Goal: Task Accomplishment & Management: Manage account settings

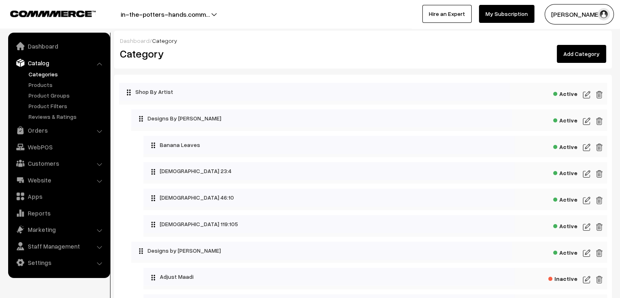
click at [588, 97] on img at bounding box center [586, 95] width 7 height 10
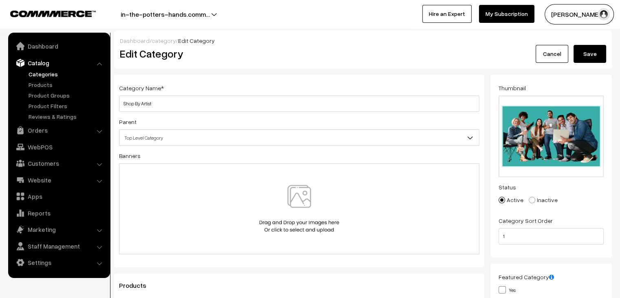
click at [531, 199] on span at bounding box center [532, 200] width 7 height 7
click at [530, 197] on input "Inactive" at bounding box center [527, 193] width 5 height 5
radio input "true"
click at [593, 55] on button "Save" at bounding box center [590, 54] width 33 height 18
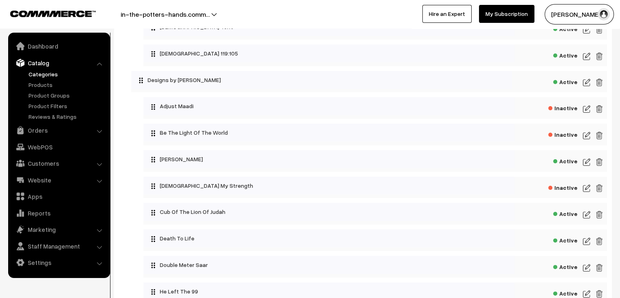
scroll to position [163, 0]
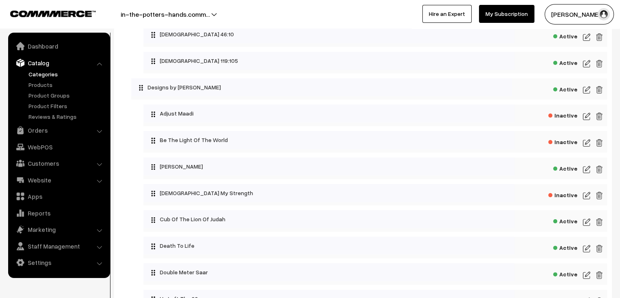
click at [585, 168] on img at bounding box center [586, 169] width 7 height 10
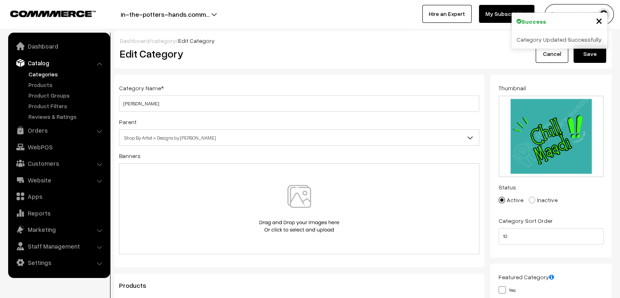
click at [529, 201] on span at bounding box center [532, 200] width 7 height 7
click at [529, 197] on input "Inactive" at bounding box center [527, 193] width 5 height 5
radio input "true"
click at [582, 53] on button "Save" at bounding box center [590, 54] width 33 height 18
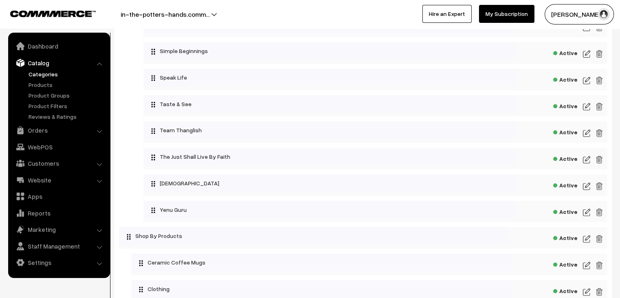
scroll to position [571, 0]
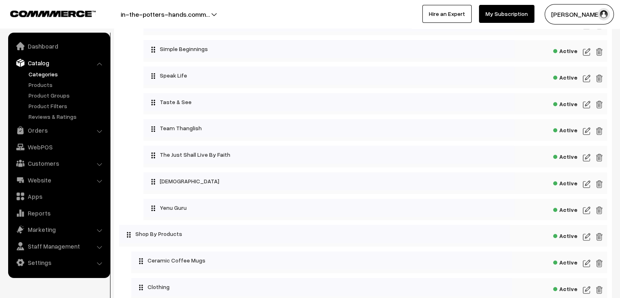
click at [590, 209] on img at bounding box center [586, 210] width 7 height 10
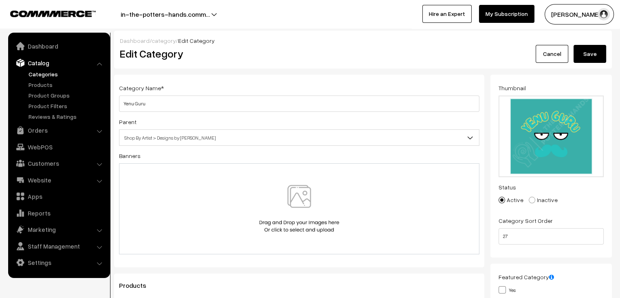
click at [533, 201] on span at bounding box center [532, 200] width 7 height 7
click at [530, 197] on input "Inactive" at bounding box center [527, 193] width 5 height 5
radio input "true"
click at [579, 54] on button "Save" at bounding box center [590, 54] width 33 height 18
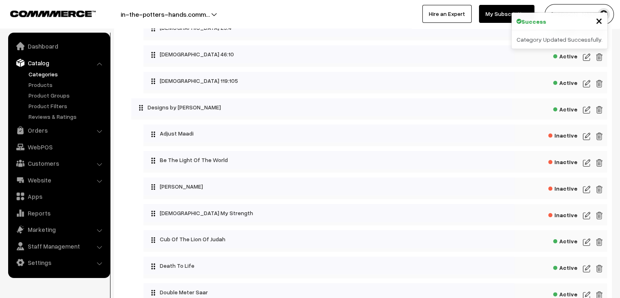
scroll to position [163, 0]
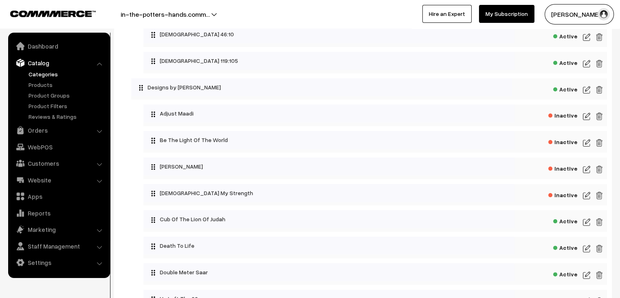
click at [587, 223] on img at bounding box center [586, 222] width 7 height 10
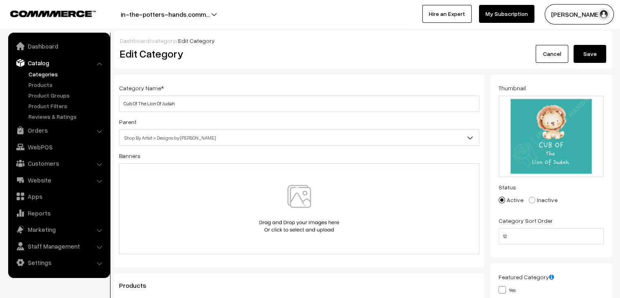
drag, startPoint x: 530, startPoint y: 197, endPoint x: 550, endPoint y: 178, distance: 28.0
click at [531, 197] on span at bounding box center [532, 200] width 7 height 7
click at [530, 197] on input "Inactive" at bounding box center [527, 193] width 5 height 5
radio input "true"
click at [594, 51] on button "Save" at bounding box center [590, 54] width 33 height 18
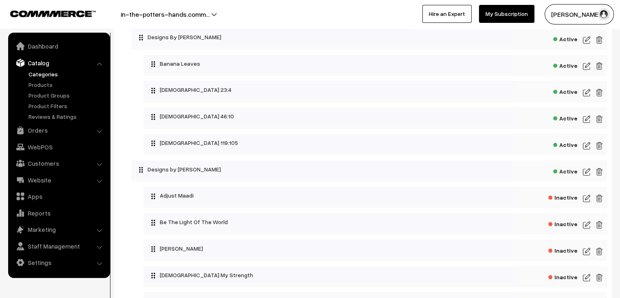
scroll to position [82, 0]
click at [587, 196] on img at bounding box center [586, 198] width 7 height 10
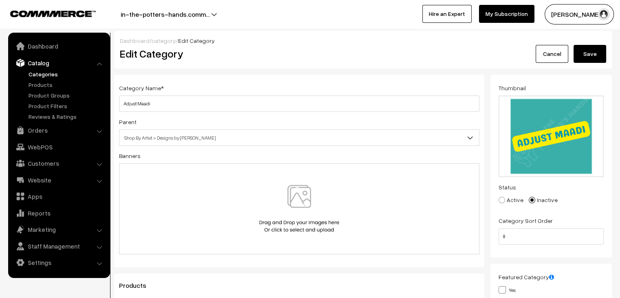
click at [597, 53] on button "Save" at bounding box center [590, 54] width 33 height 18
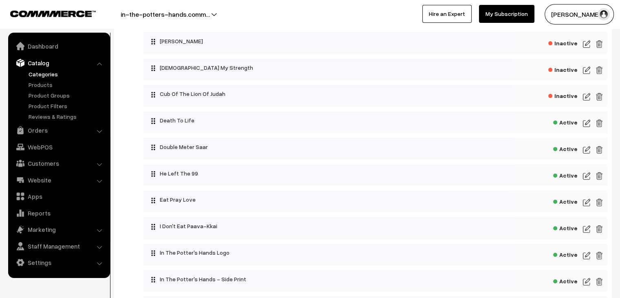
scroll to position [285, 0]
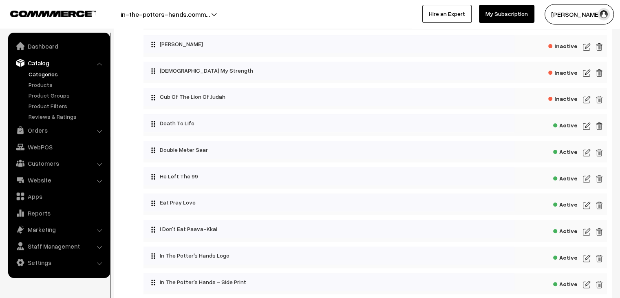
click at [587, 127] on img at bounding box center [586, 126] width 7 height 10
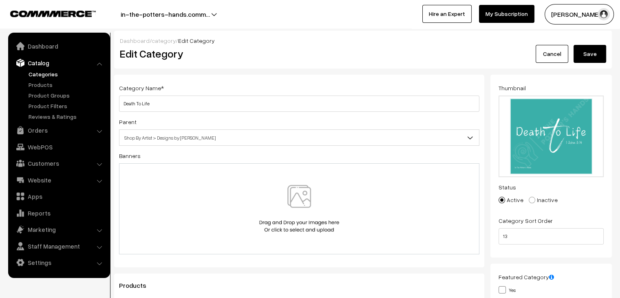
click at [535, 201] on label "Inactive" at bounding box center [543, 199] width 29 height 9
click at [530, 197] on input "Inactive" at bounding box center [527, 193] width 5 height 5
radio input "true"
click at [602, 58] on button "Save" at bounding box center [590, 54] width 33 height 18
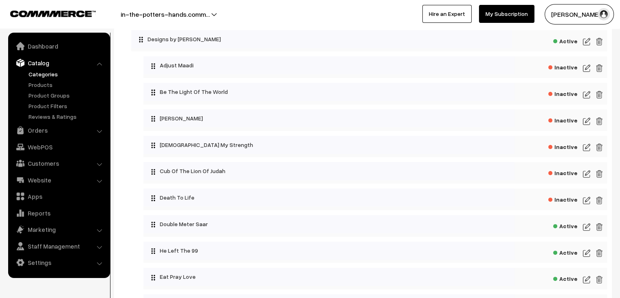
scroll to position [204, 0]
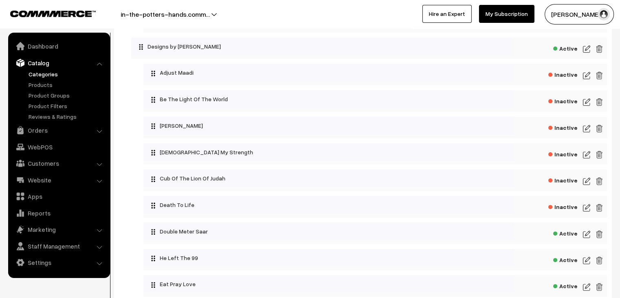
click at [586, 79] on img at bounding box center [586, 76] width 7 height 10
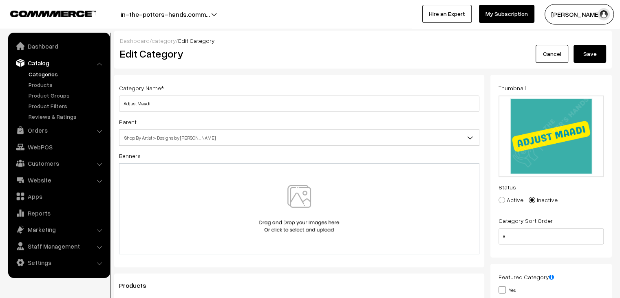
click at [558, 49] on link "Cancel" at bounding box center [552, 54] width 33 height 18
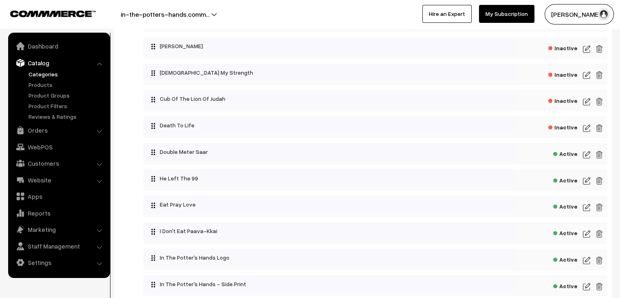
scroll to position [285, 0]
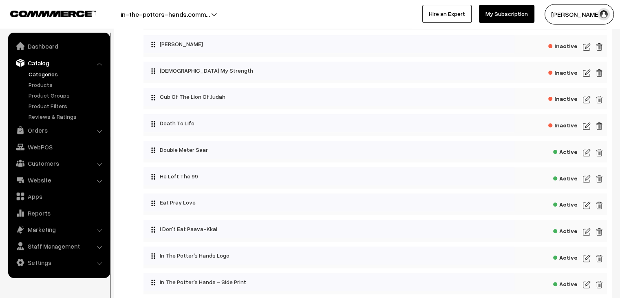
click at [587, 153] on img at bounding box center [586, 153] width 7 height 10
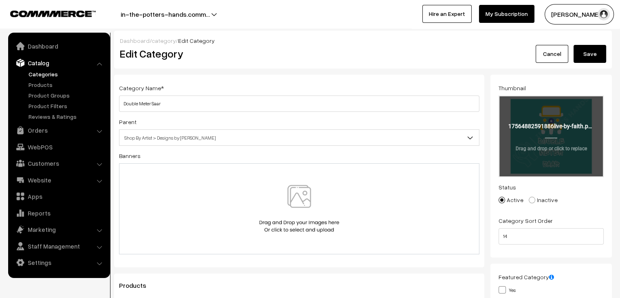
drag, startPoint x: 529, startPoint y: 201, endPoint x: 540, endPoint y: 171, distance: 31.6
click at [530, 200] on span at bounding box center [532, 200] width 7 height 7
click at [530, 197] on input "Inactive" at bounding box center [527, 193] width 5 height 5
radio input "true"
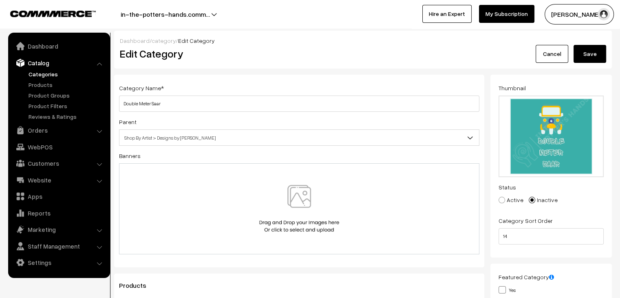
click at [585, 58] on button "Save" at bounding box center [590, 54] width 33 height 18
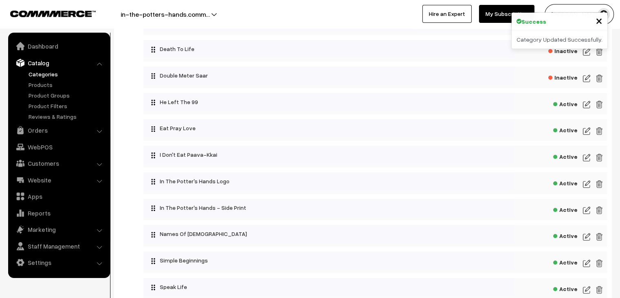
scroll to position [367, 0]
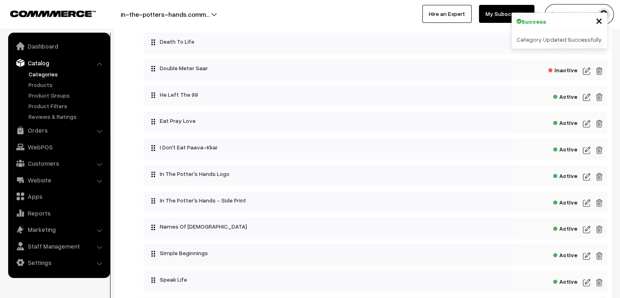
click at [587, 96] on img at bounding box center [586, 97] width 7 height 10
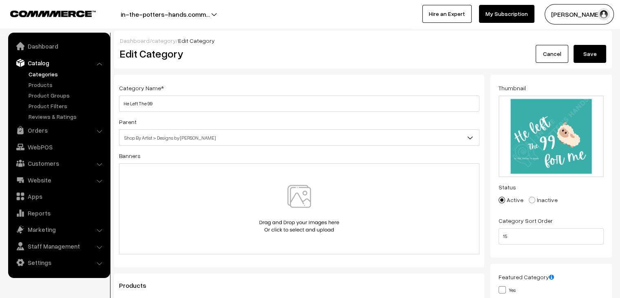
click at [532, 199] on span at bounding box center [532, 200] width 7 height 7
click at [530, 197] on input "Inactive" at bounding box center [527, 193] width 5 height 5
radio input "true"
click at [594, 49] on button "Save" at bounding box center [590, 54] width 33 height 18
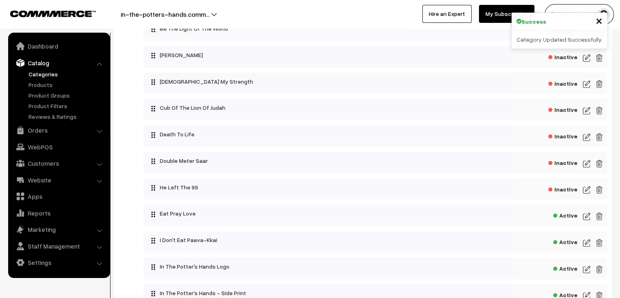
scroll to position [285, 0]
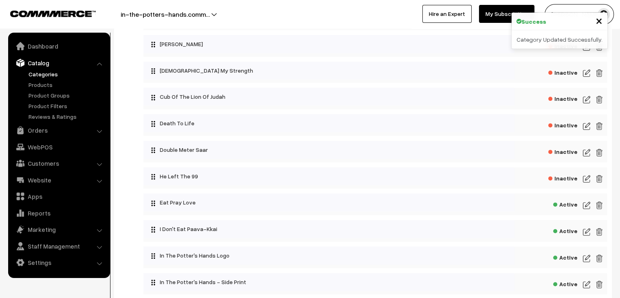
click at [590, 209] on img at bounding box center [586, 205] width 7 height 10
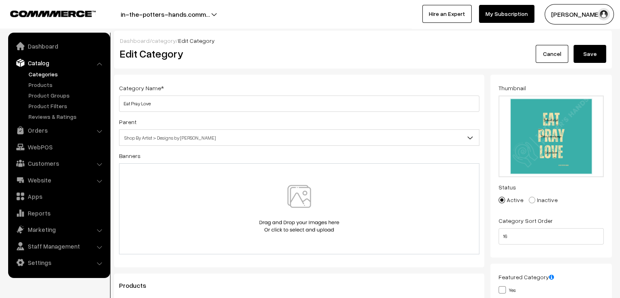
click at [533, 199] on span at bounding box center [532, 200] width 7 height 7
click at [530, 197] on input "Inactive" at bounding box center [527, 193] width 5 height 5
radio input "true"
click at [582, 54] on button "Save" at bounding box center [590, 54] width 33 height 18
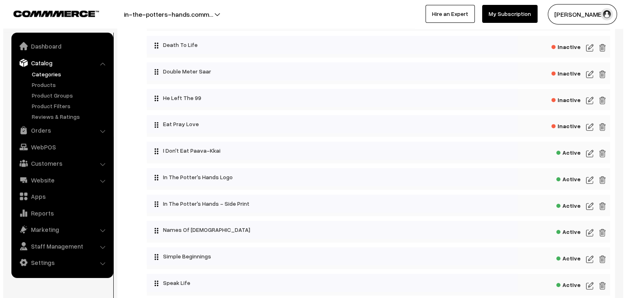
scroll to position [367, 0]
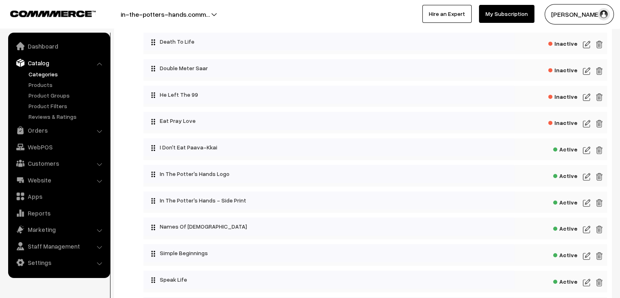
click at [564, 152] on span "Active" at bounding box center [565, 148] width 24 height 10
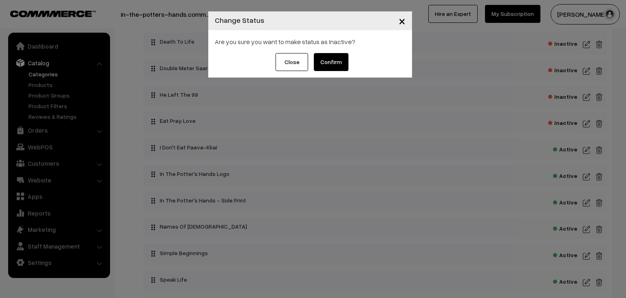
click at [333, 66] on button "Confirm" at bounding box center [331, 62] width 35 height 18
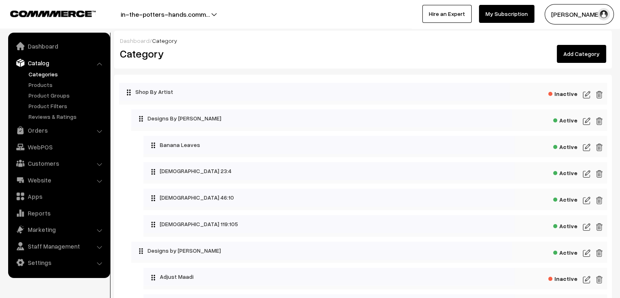
click at [566, 121] on span "Active" at bounding box center [565, 119] width 24 height 10
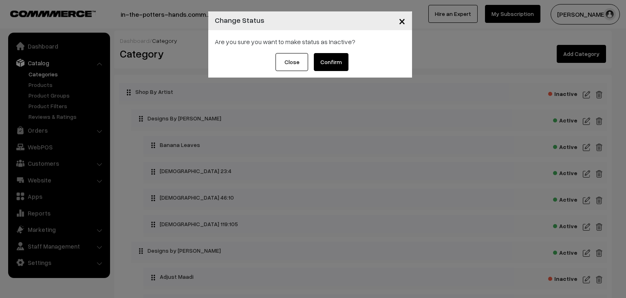
click at [333, 67] on button "Confirm" at bounding box center [331, 62] width 35 height 18
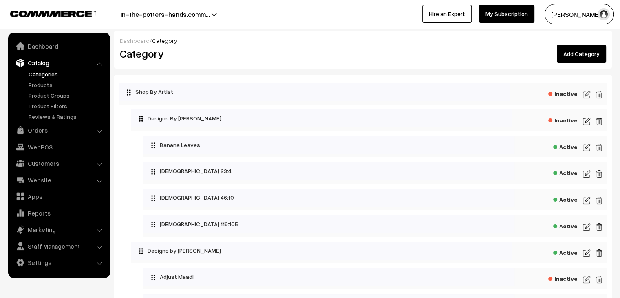
click at [566, 148] on span "Active" at bounding box center [565, 146] width 24 height 10
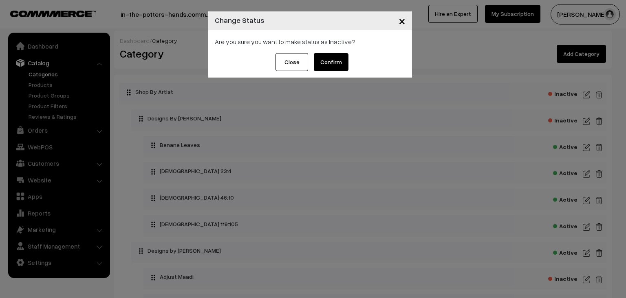
click at [333, 58] on button "Confirm" at bounding box center [331, 62] width 35 height 18
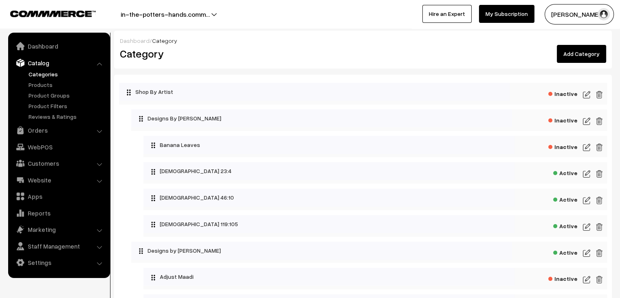
click at [563, 177] on span "Active" at bounding box center [565, 172] width 24 height 10
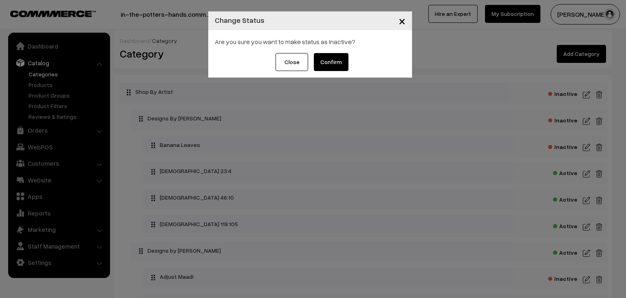
click at [288, 62] on button "Close" at bounding box center [292, 62] width 33 height 18
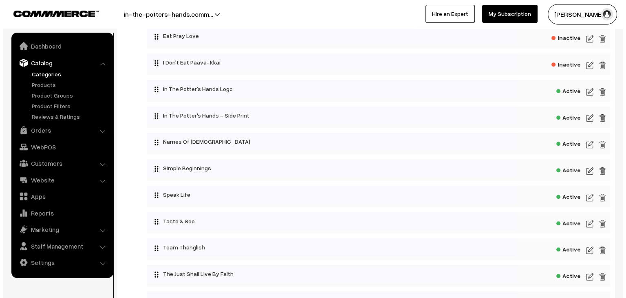
scroll to position [449, 0]
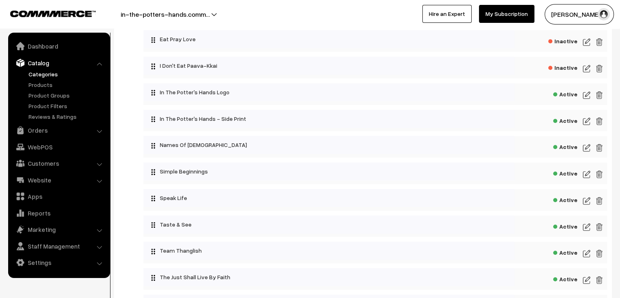
click at [567, 95] on span "Active" at bounding box center [565, 93] width 24 height 10
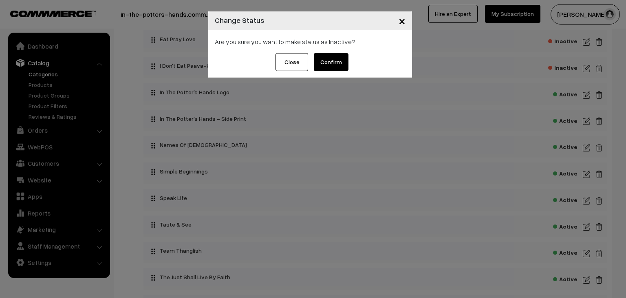
click at [333, 69] on button "Confirm" at bounding box center [331, 62] width 35 height 18
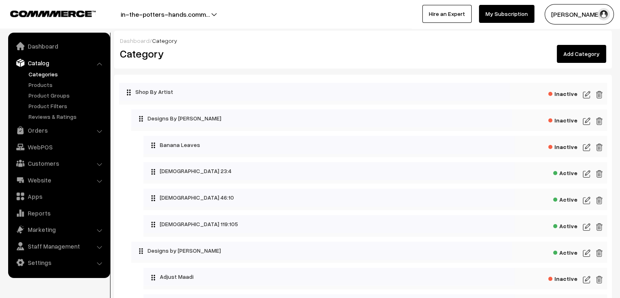
click at [569, 175] on span "Active" at bounding box center [565, 172] width 24 height 10
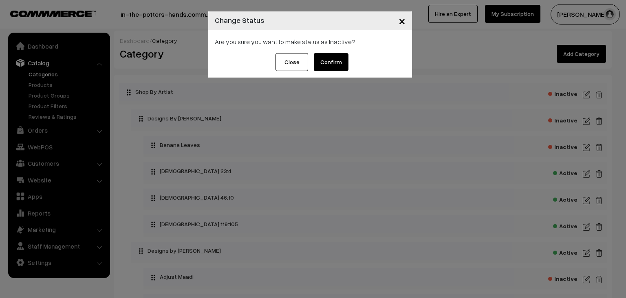
click at [339, 61] on button "Confirm" at bounding box center [331, 62] width 35 height 18
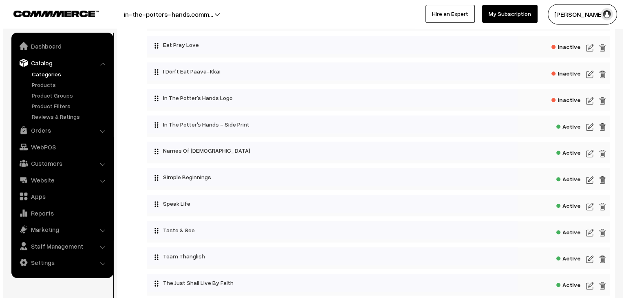
scroll to position [449, 0]
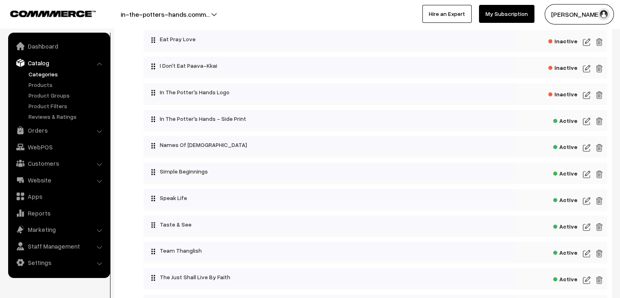
click at [567, 121] on span "Active" at bounding box center [565, 120] width 24 height 10
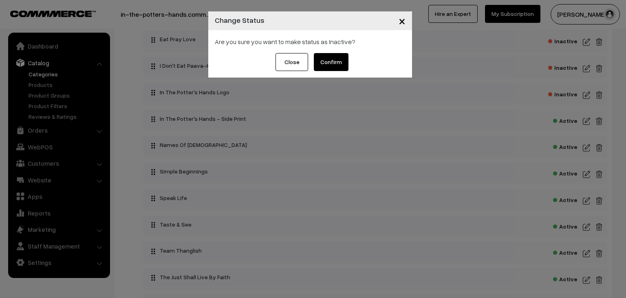
click at [335, 63] on button "Confirm" at bounding box center [331, 62] width 35 height 18
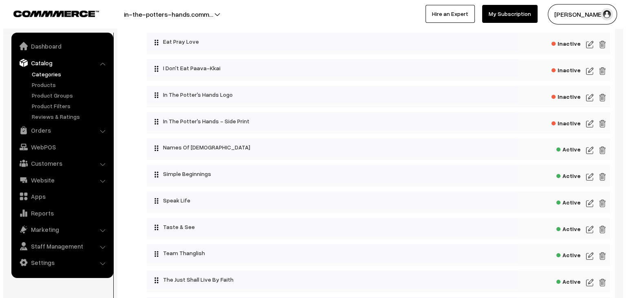
scroll to position [449, 0]
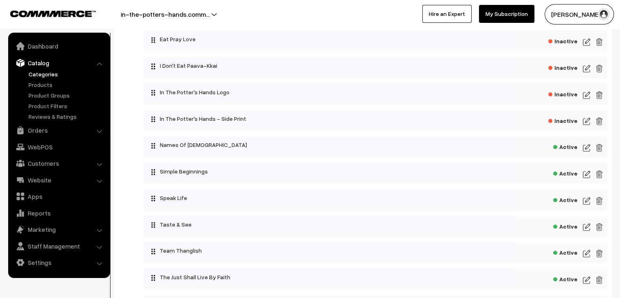
click at [568, 150] on span "Active" at bounding box center [565, 146] width 24 height 10
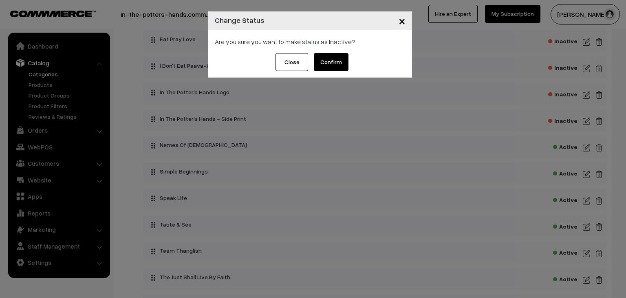
click at [339, 59] on button "Confirm" at bounding box center [331, 62] width 35 height 18
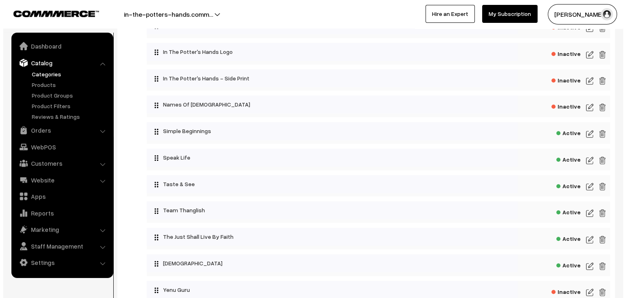
scroll to position [489, 0]
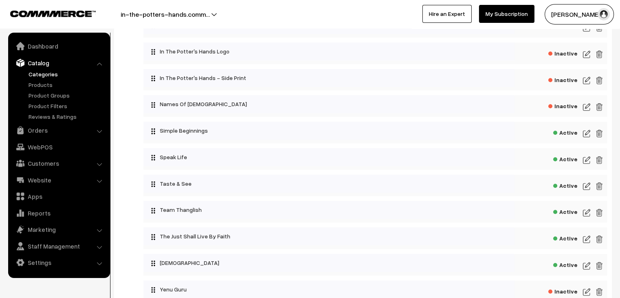
click at [563, 133] on span "Active" at bounding box center [565, 131] width 24 height 10
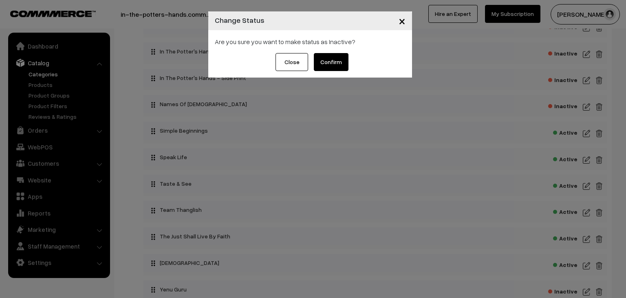
click at [319, 61] on button "Confirm" at bounding box center [331, 62] width 35 height 18
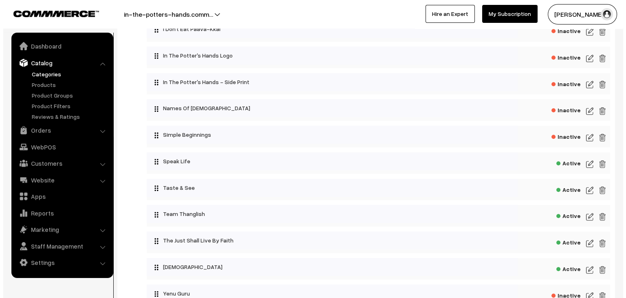
scroll to position [530, 0]
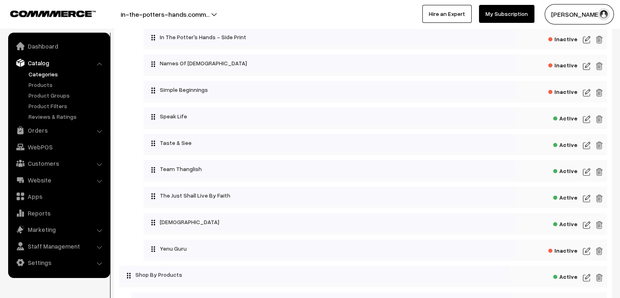
click at [565, 119] on span "Active" at bounding box center [565, 117] width 24 height 10
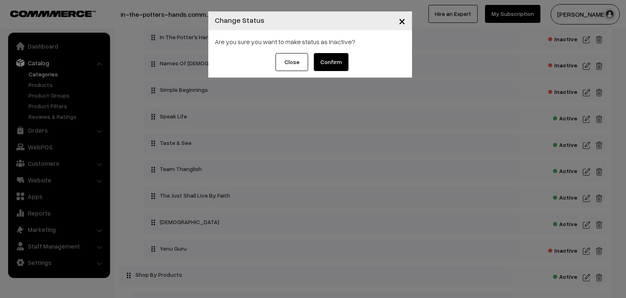
click at [326, 69] on button "Confirm" at bounding box center [331, 62] width 35 height 18
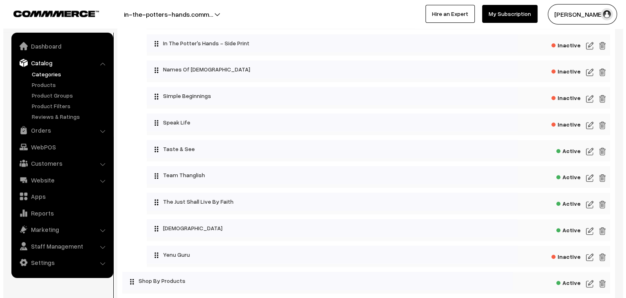
scroll to position [571, 0]
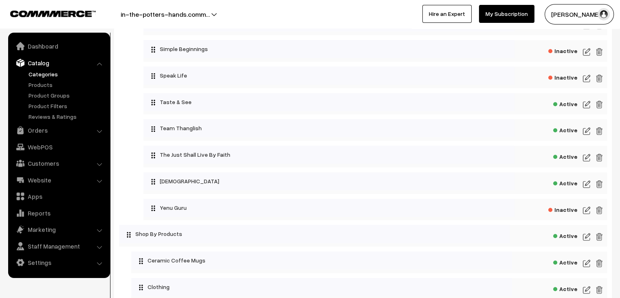
click at [563, 102] on span "Active" at bounding box center [565, 103] width 24 height 10
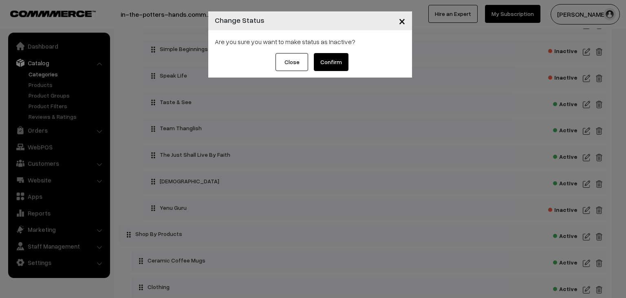
click at [337, 58] on button "Confirm" at bounding box center [331, 62] width 35 height 18
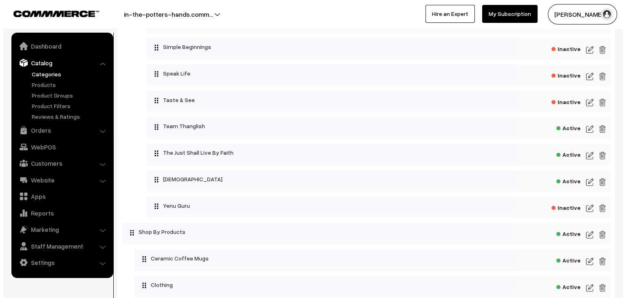
scroll to position [612, 0]
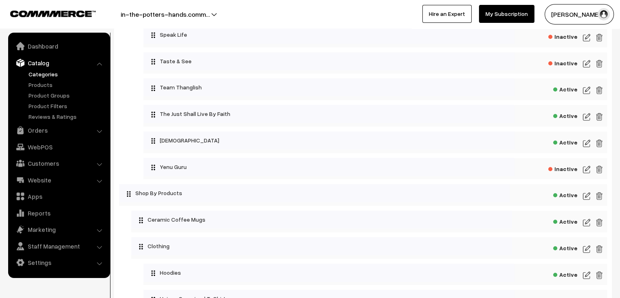
click at [566, 119] on span "Active" at bounding box center [565, 115] width 24 height 10
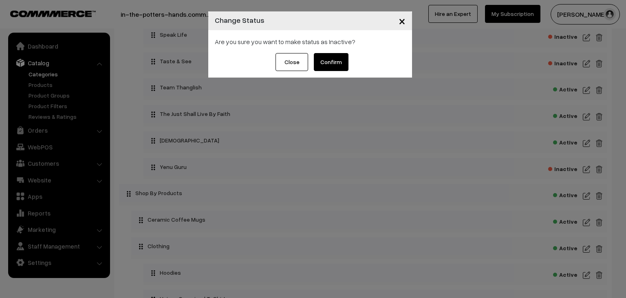
click at [335, 56] on button "Confirm" at bounding box center [331, 62] width 35 height 18
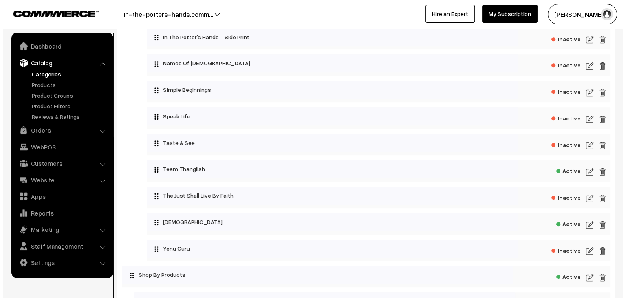
scroll to position [571, 0]
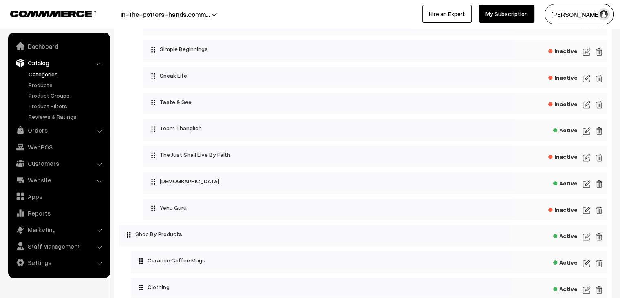
click at [565, 130] on span "Active" at bounding box center [565, 129] width 24 height 10
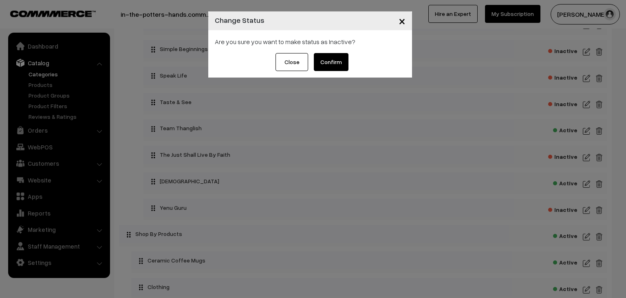
click at [331, 63] on button "Confirm" at bounding box center [331, 62] width 35 height 18
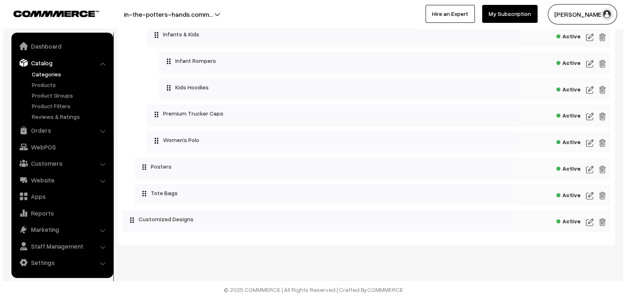
scroll to position [905, 0]
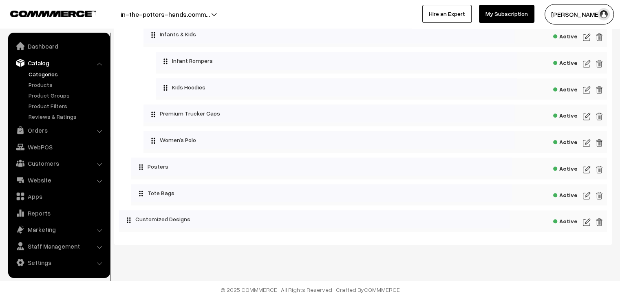
click at [566, 169] on span "Active" at bounding box center [565, 167] width 24 height 10
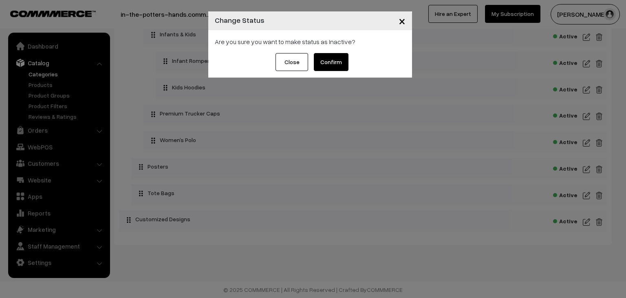
click at [332, 59] on button "Confirm" at bounding box center [331, 62] width 35 height 18
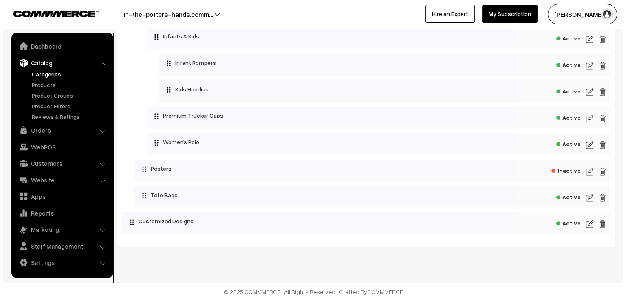
scroll to position [905, 0]
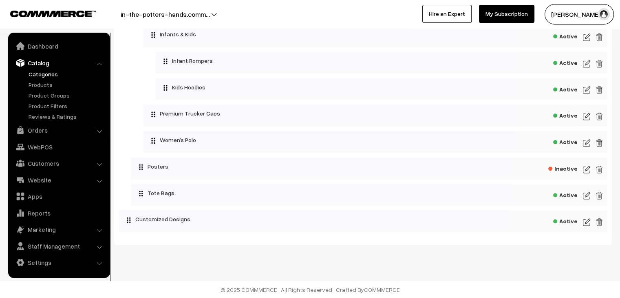
click at [566, 192] on span "Active" at bounding box center [565, 194] width 24 height 10
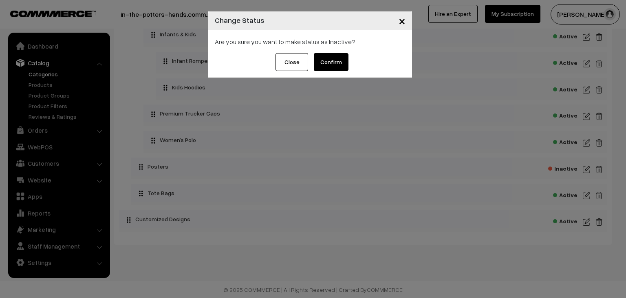
click at [326, 62] on button "Confirm" at bounding box center [331, 62] width 35 height 18
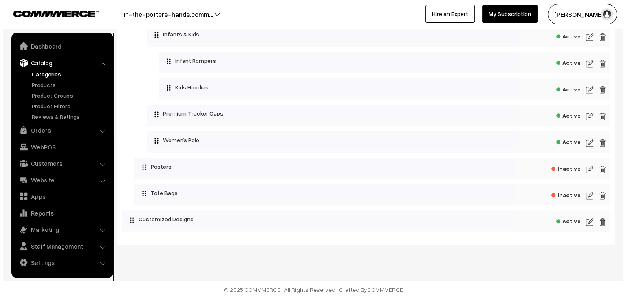
scroll to position [905, 0]
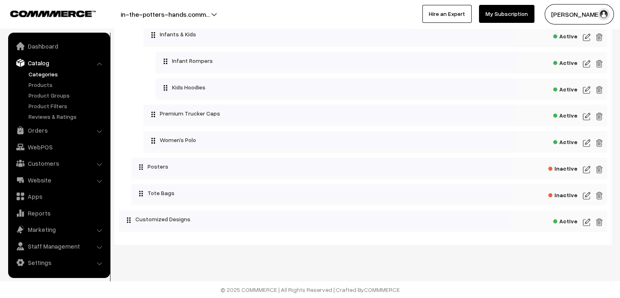
click at [571, 216] on span "Active" at bounding box center [565, 220] width 24 height 10
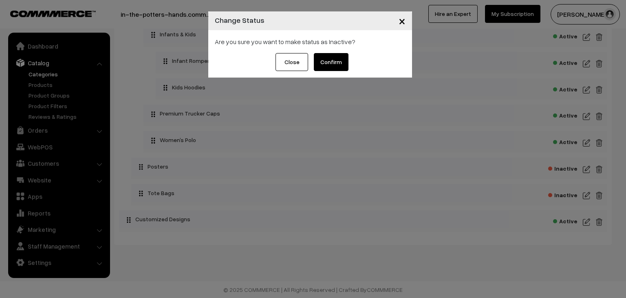
click at [331, 65] on button "Confirm" at bounding box center [331, 62] width 35 height 18
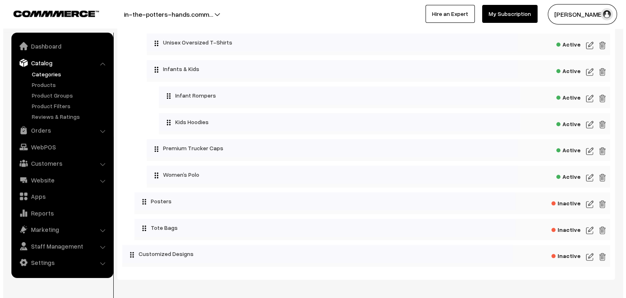
scroll to position [865, 0]
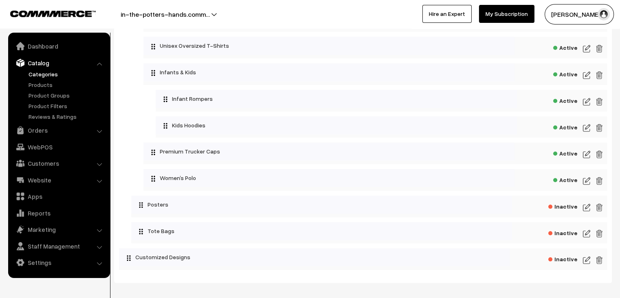
click at [567, 104] on span "Active" at bounding box center [565, 100] width 24 height 10
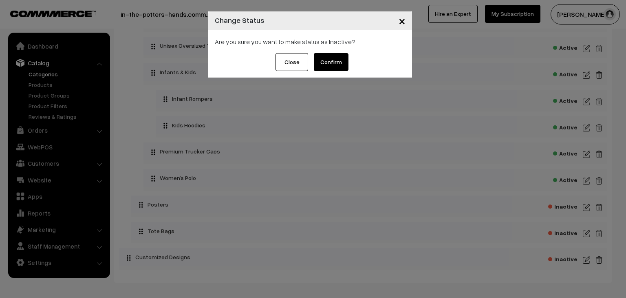
click at [337, 59] on button "Confirm" at bounding box center [331, 62] width 35 height 18
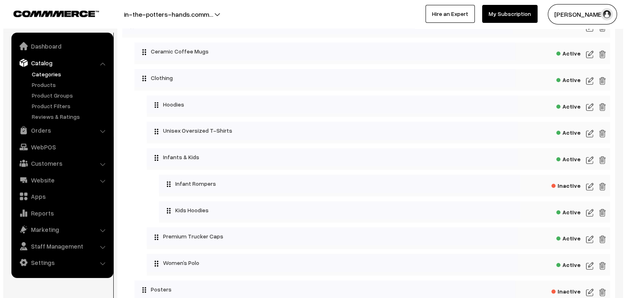
scroll to position [742, 0]
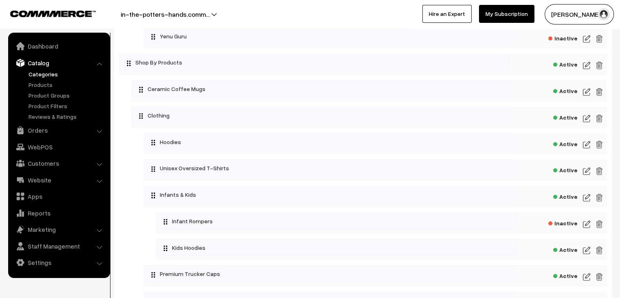
click at [569, 173] on span "Active" at bounding box center [565, 169] width 24 height 10
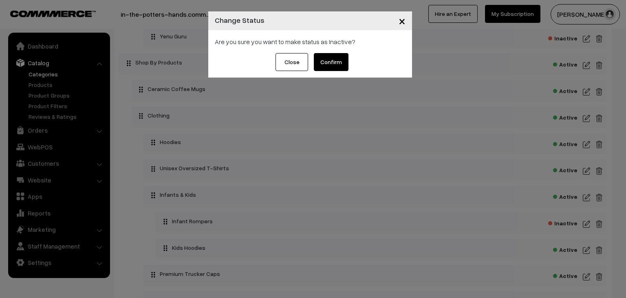
click at [325, 64] on button "Confirm" at bounding box center [331, 62] width 35 height 18
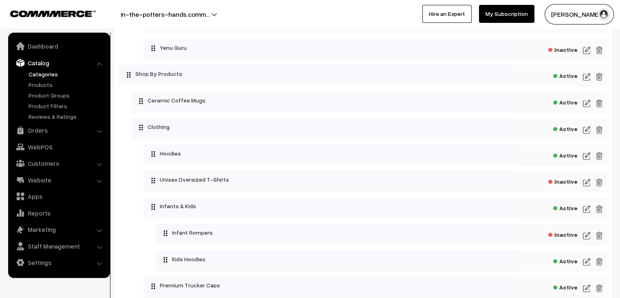
scroll to position [775, 0]
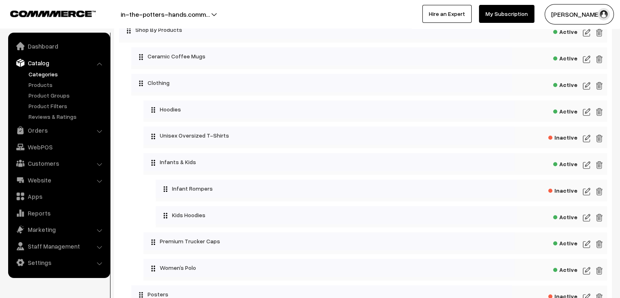
click at [584, 221] on img at bounding box center [586, 217] width 7 height 10
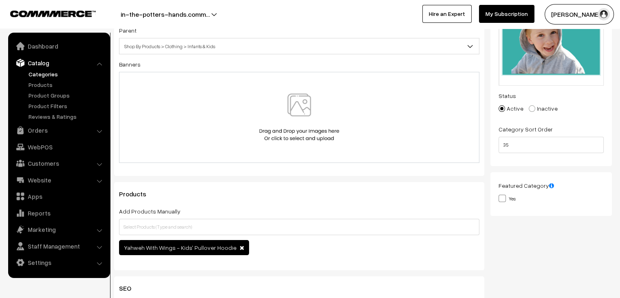
scroll to position [122, 0]
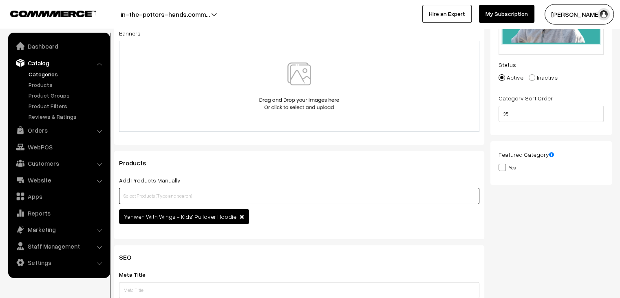
click at [203, 193] on input "text" at bounding box center [299, 196] width 361 height 16
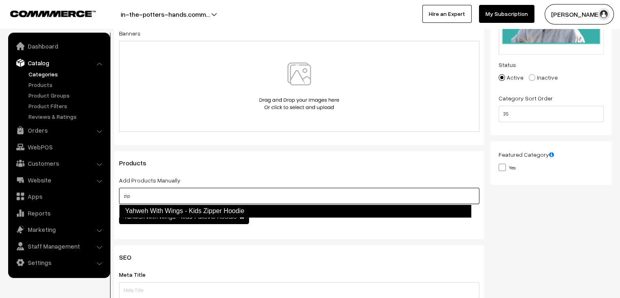
click at [199, 214] on link "Yahweh With Wings - Kids Zipper Hoodie" at bounding box center [295, 210] width 352 height 13
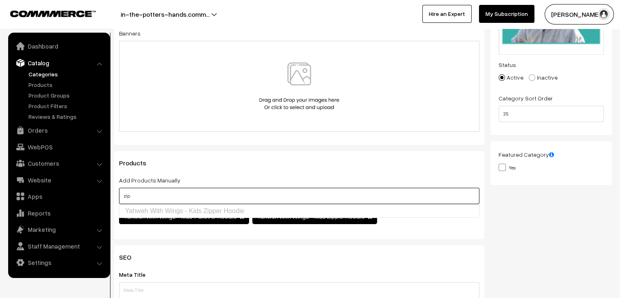
type input "zip"
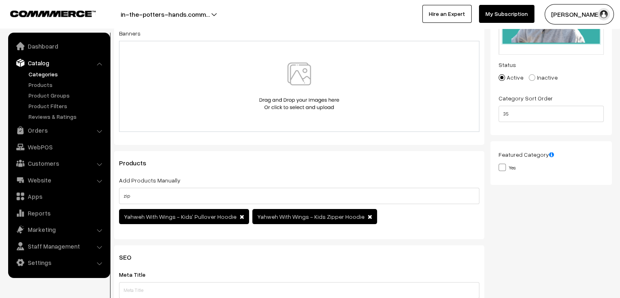
click at [410, 222] on div "Yahweh With Wings - Kids' Pullover Hoodie Yahweh With Wings - Kids Zipper Hoodie" at bounding box center [299, 217] width 361 height 17
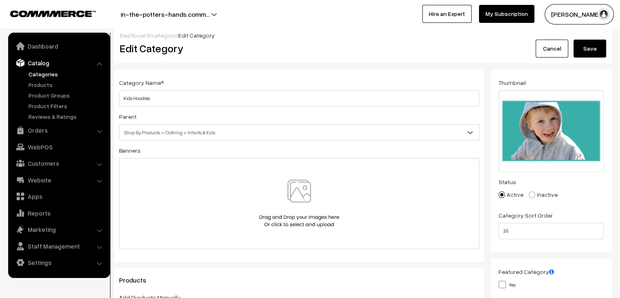
scroll to position [0, 0]
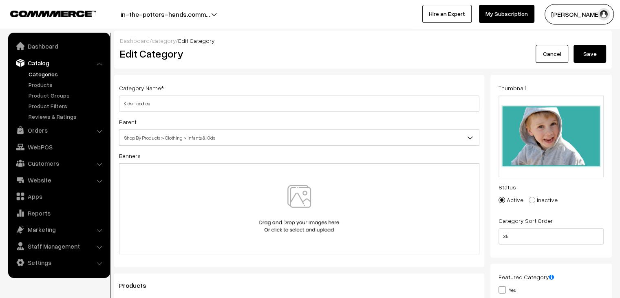
drag, startPoint x: 592, startPoint y: 55, endPoint x: 590, endPoint y: 76, distance: 21.7
click at [592, 54] on button "Save" at bounding box center [590, 54] width 33 height 18
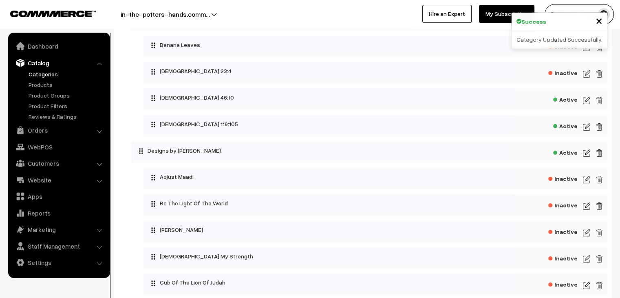
scroll to position [82, 0]
